Goal: Find specific page/section: Find specific page/section

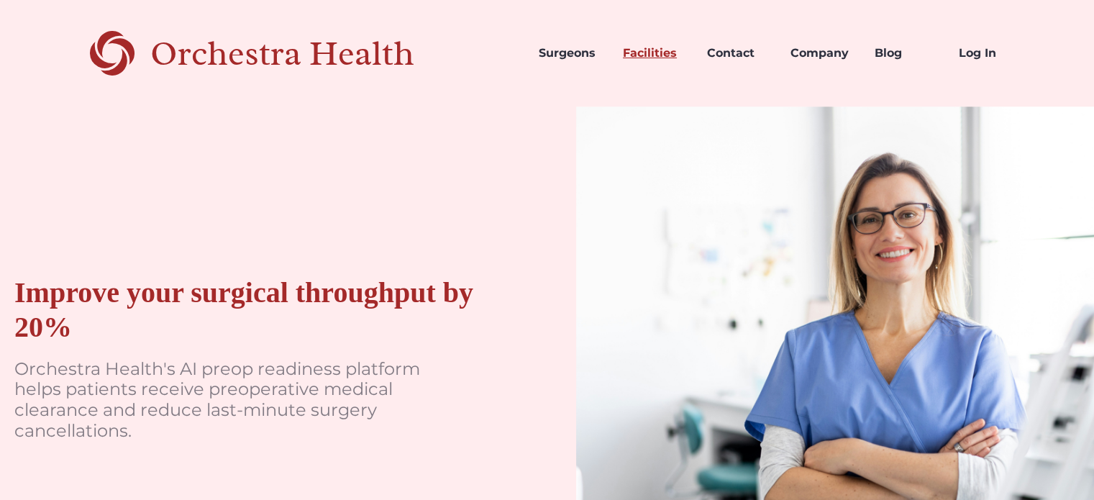
click at [665, 57] on link "Facilities" at bounding box center [653, 53] width 84 height 49
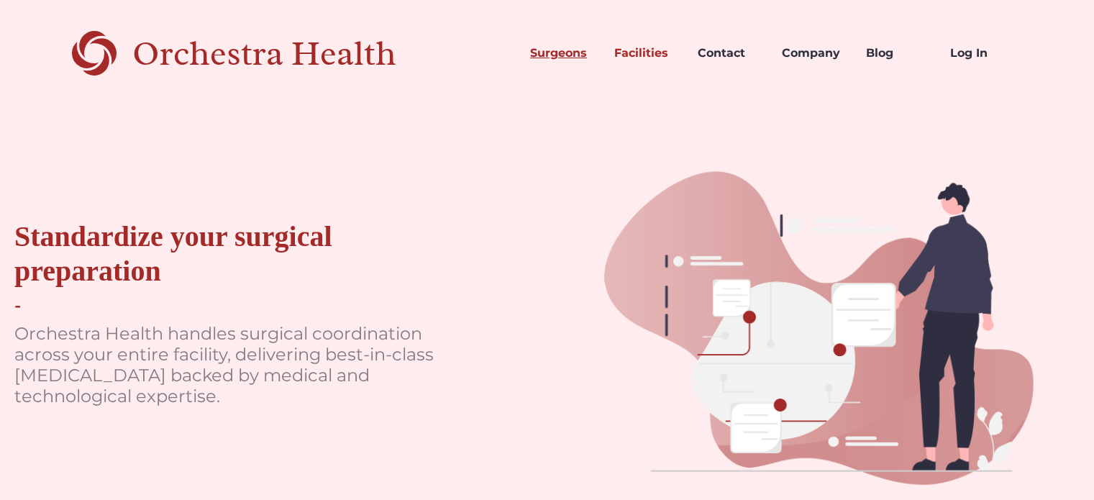
click at [561, 63] on link "Surgeons" at bounding box center [561, 53] width 84 height 49
